Goal: Check status: Check status

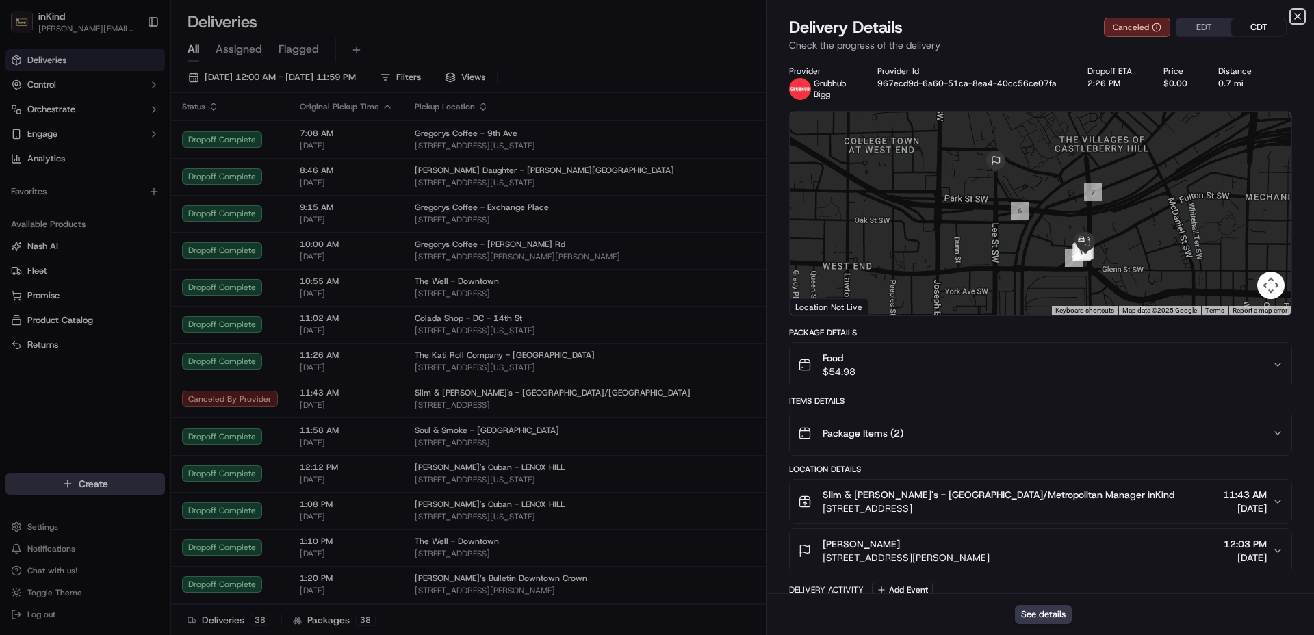
click at [1301, 20] on icon "button" at bounding box center [1297, 16] width 11 height 11
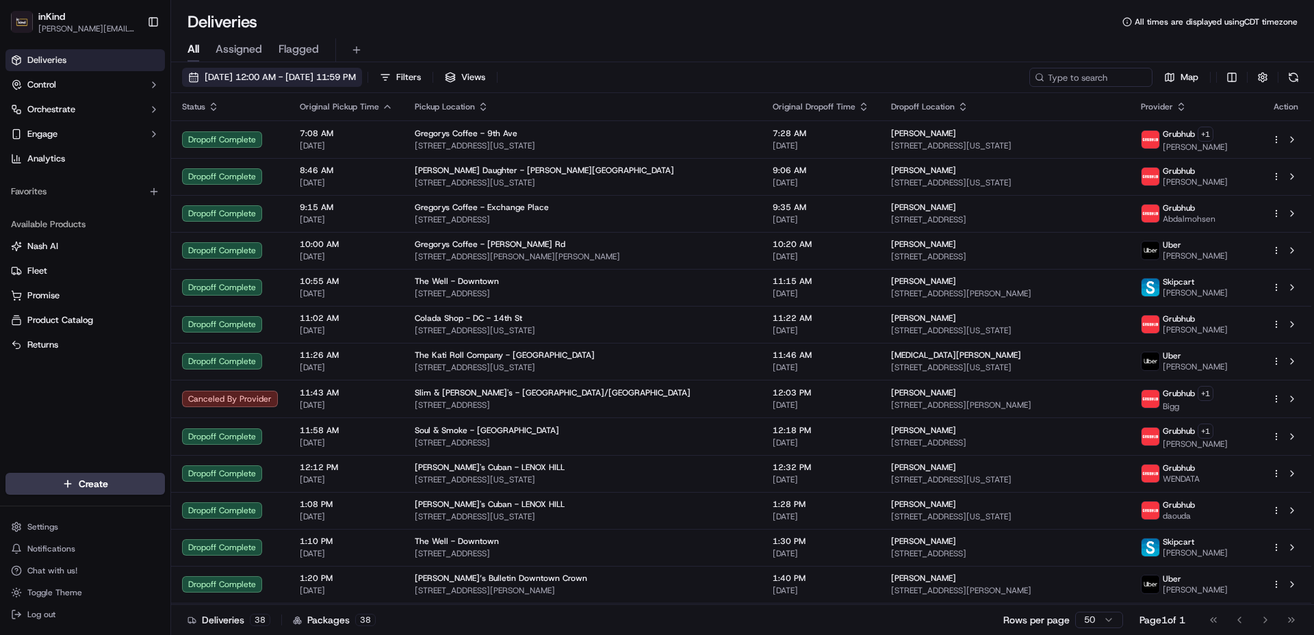
click at [259, 73] on span "[DATE] 12:00 AM - [DATE] 11:59 PM" at bounding box center [280, 77] width 151 height 12
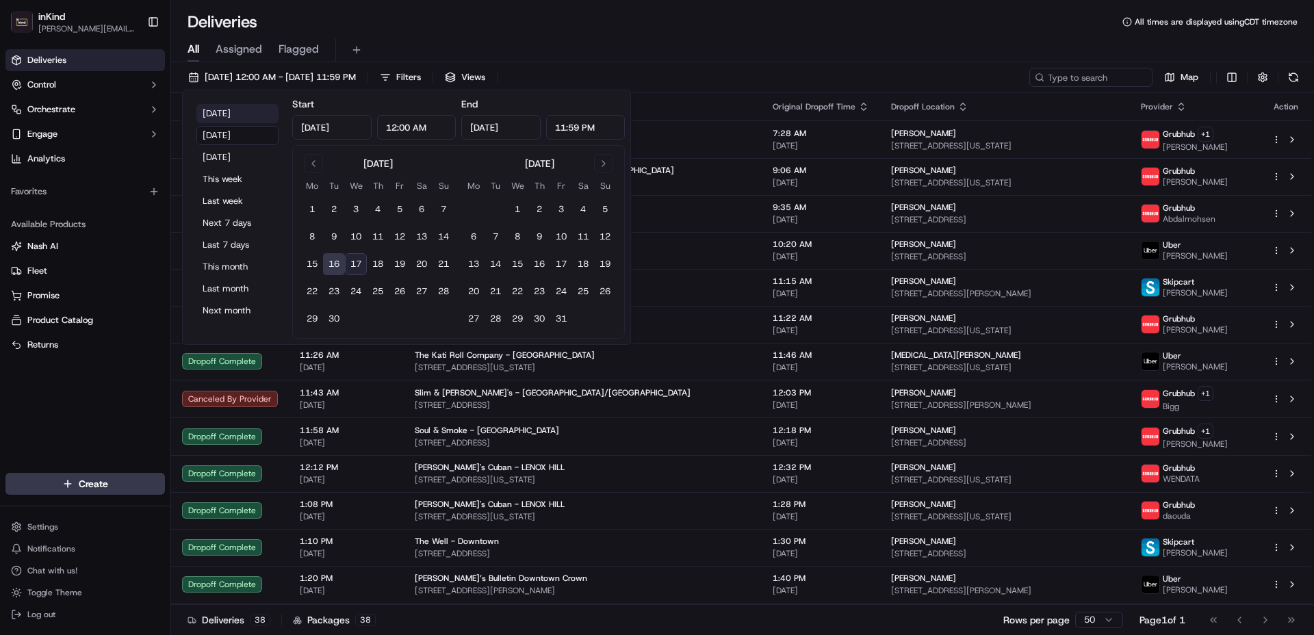
click at [253, 112] on button "[DATE]" at bounding box center [237, 113] width 82 height 19
type input "[DATE]"
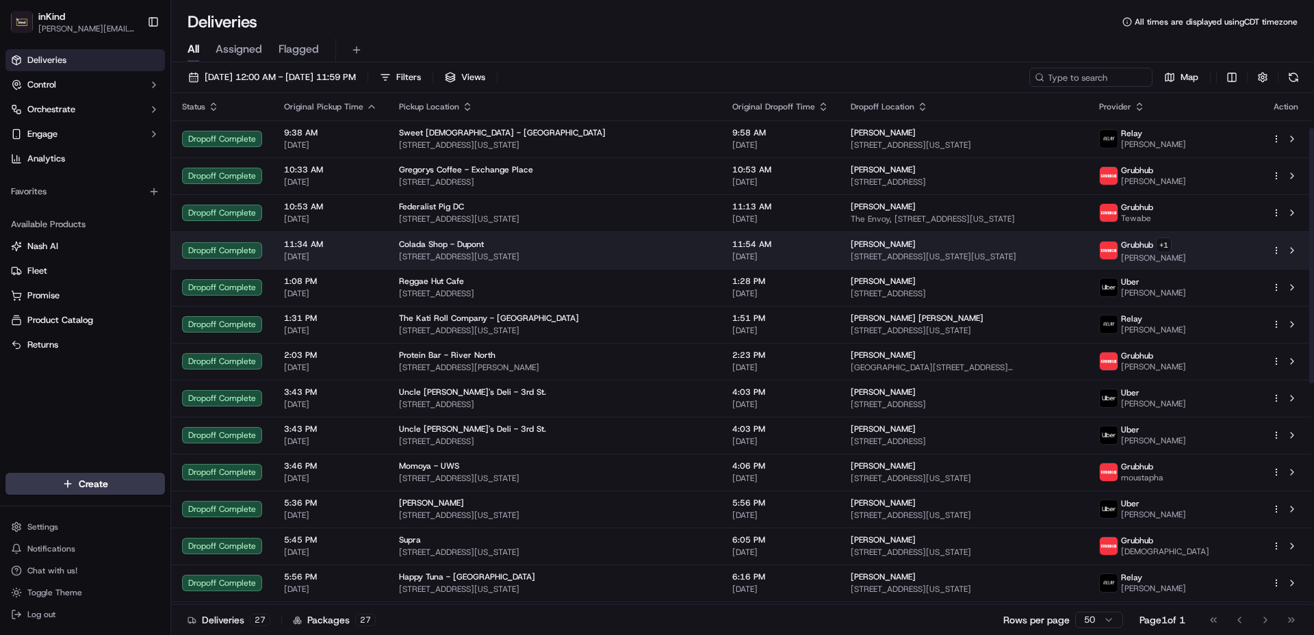
scroll to position [515, 0]
